Goal: Information Seeking & Learning: Learn about a topic

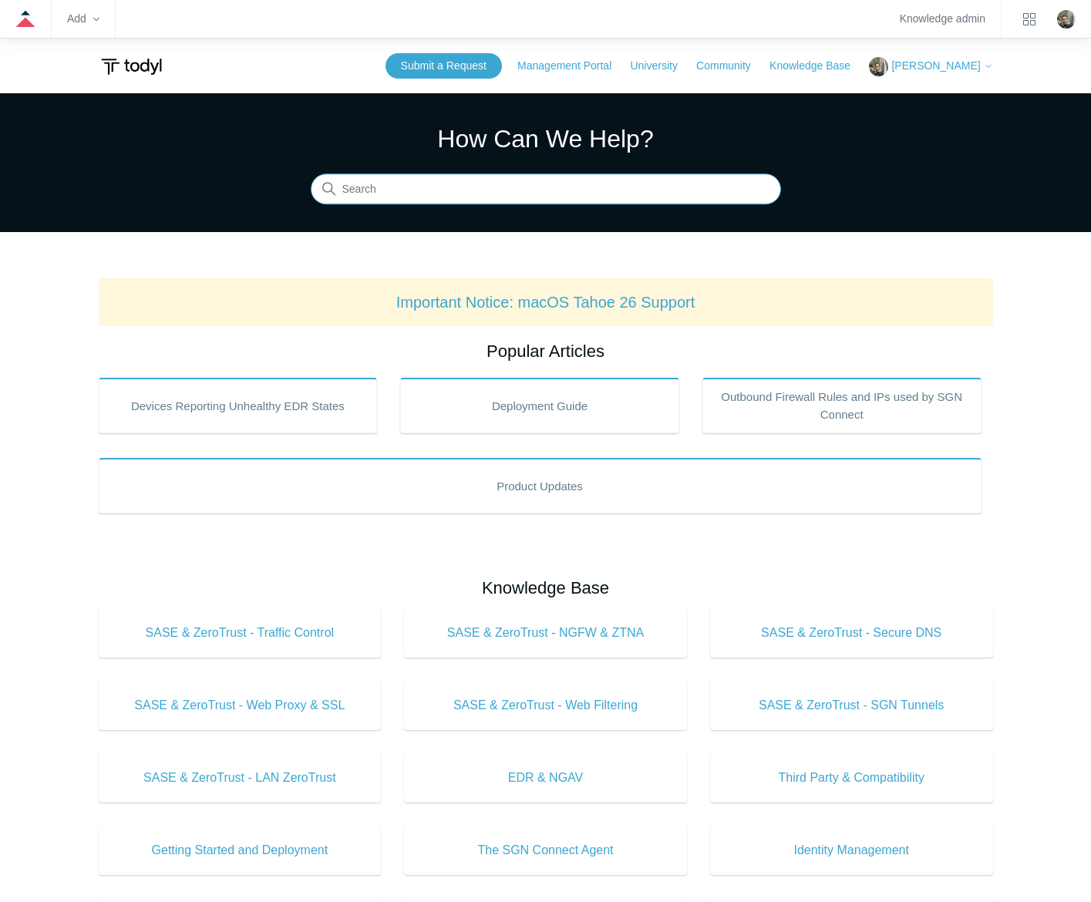
click at [424, 189] on input "Search" at bounding box center [546, 189] width 471 height 31
type input "threatlocker"
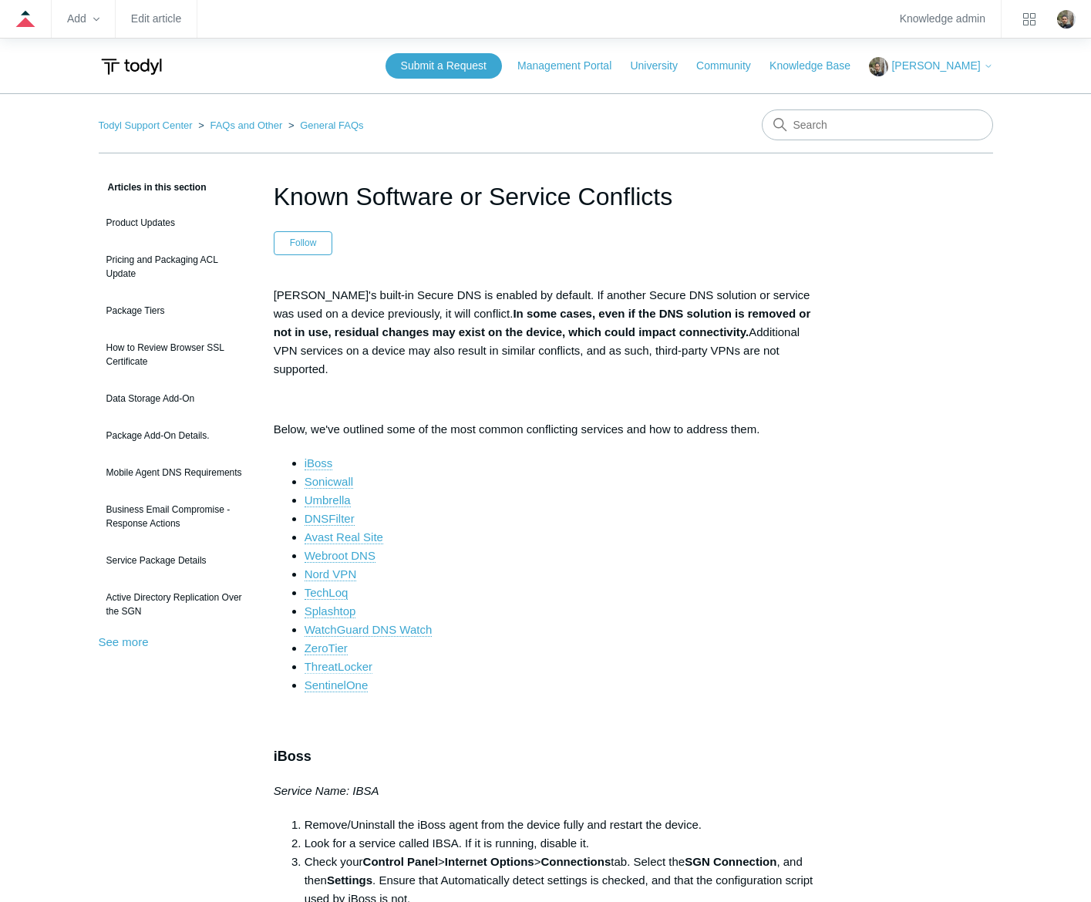
click at [353, 660] on link "ThreatLocker" at bounding box center [339, 667] width 68 height 14
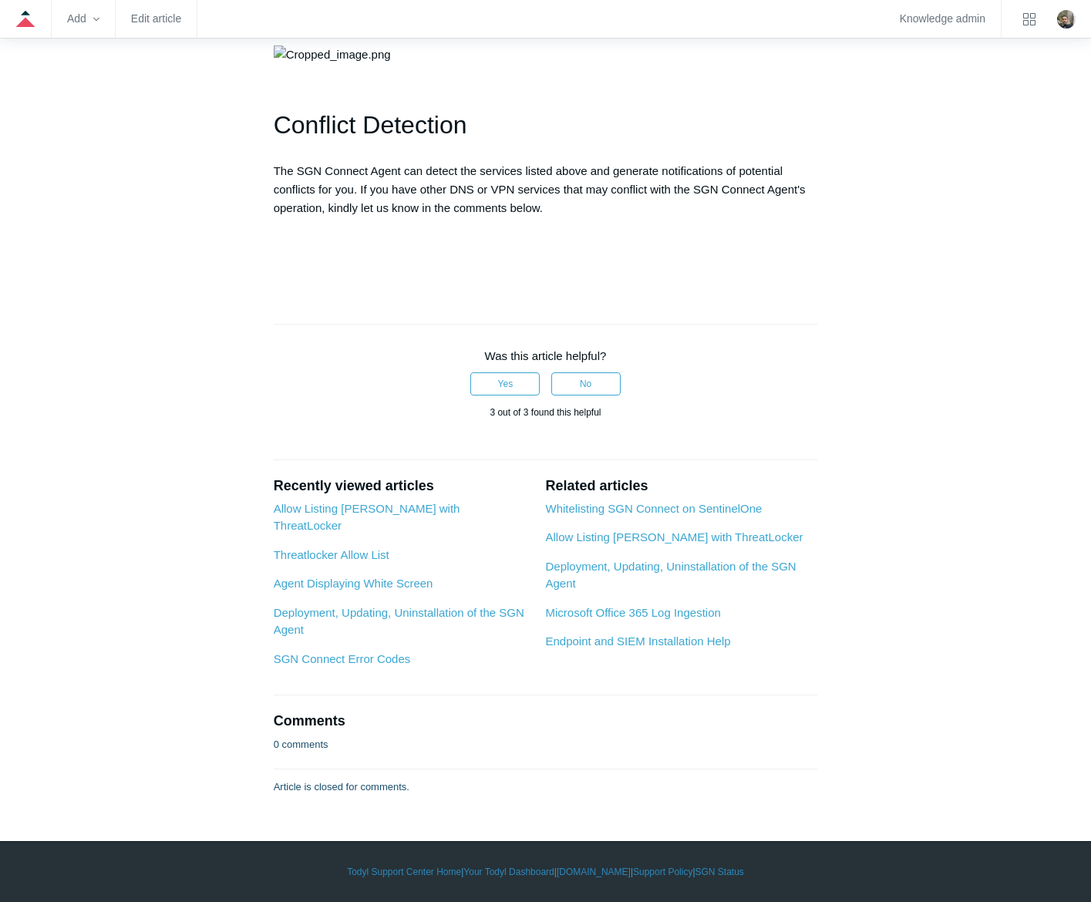
scroll to position [3642, 0]
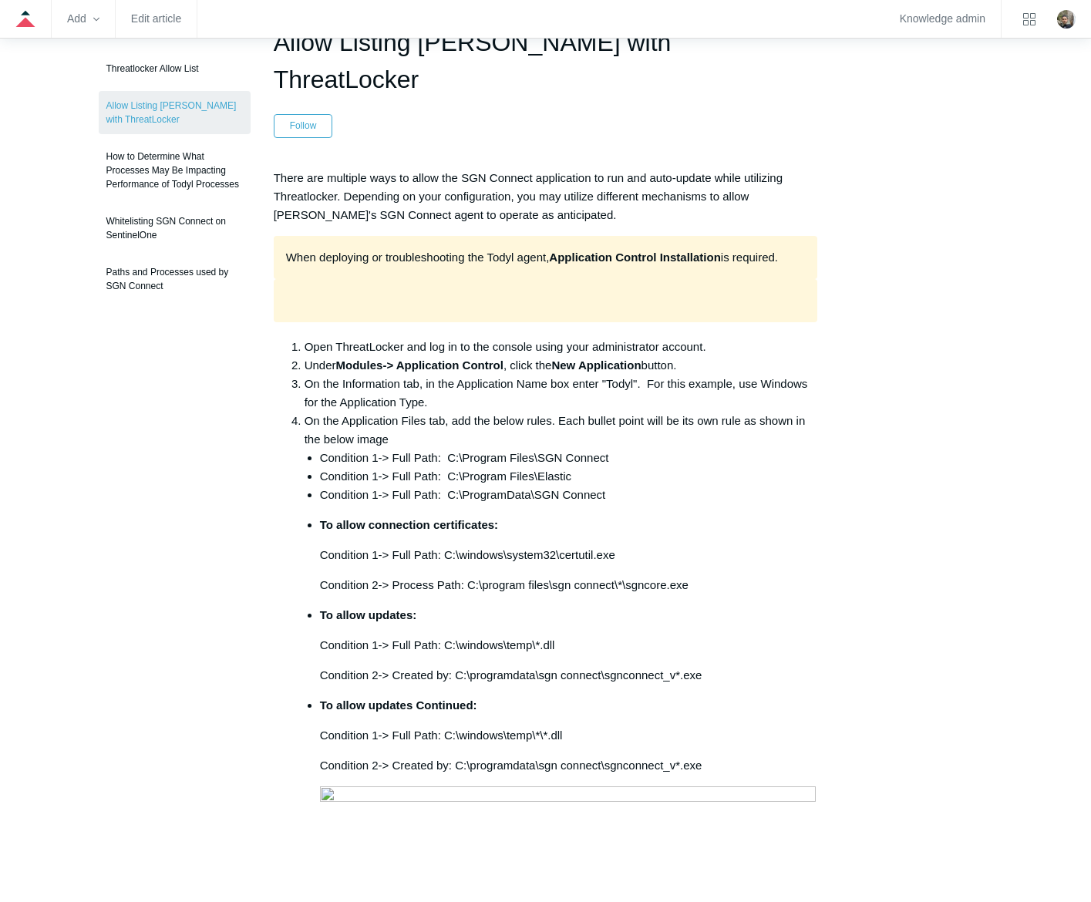
scroll to position [77, 0]
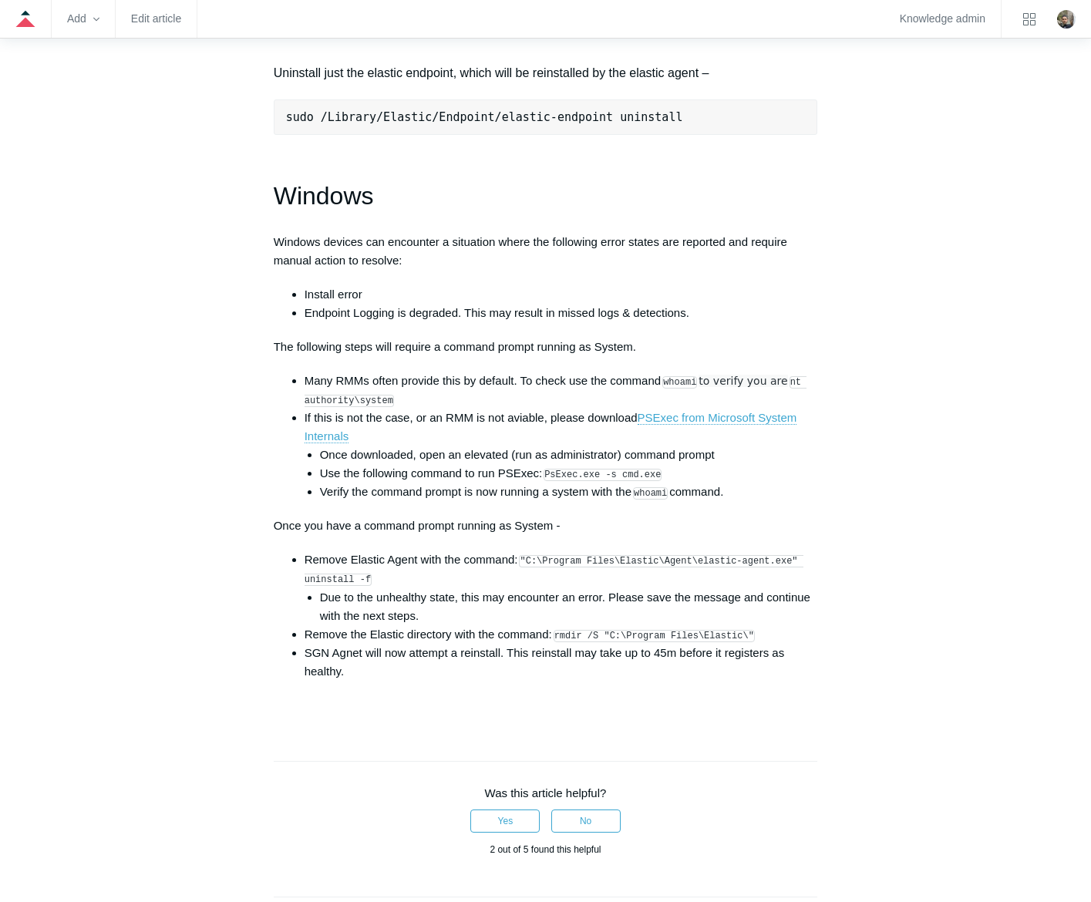
scroll to position [2160, 0]
